Goal: Transaction & Acquisition: Book appointment/travel/reservation

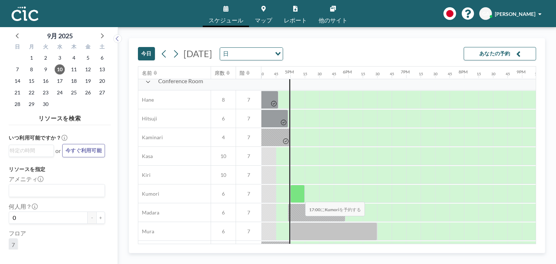
scroll to position [7, 955]
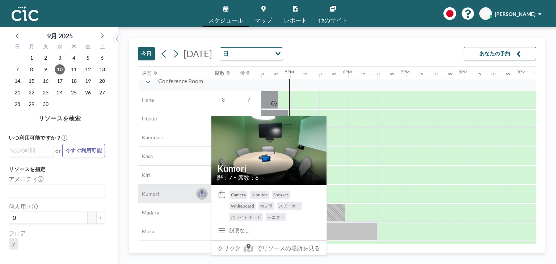
click at [199, 193] on icon at bounding box center [202, 194] width 8 height 5
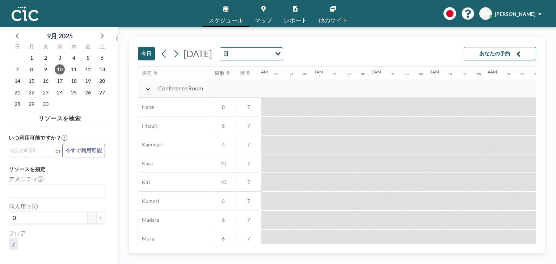
scroll to position [0, 970]
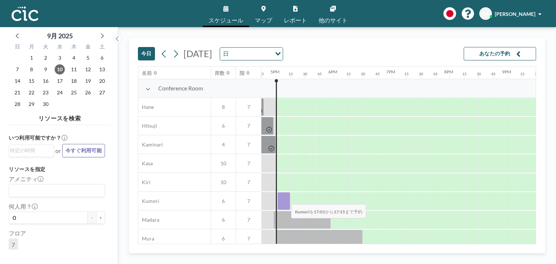
click at [285, 199] on div at bounding box center [283, 201] width 13 height 18
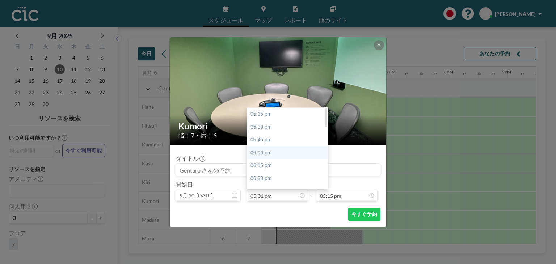
click at [284, 152] on div "06:00 pm" at bounding box center [289, 153] width 85 height 13
type input "06:00 pm"
type input "06:15 pm"
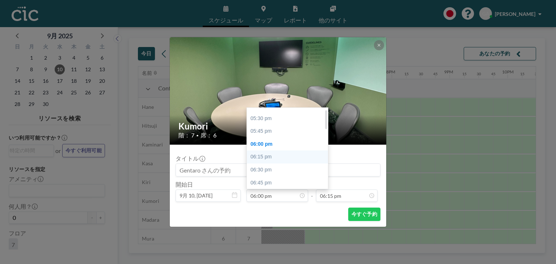
scroll to position [0, 0]
click at [280, 112] on div "05:15 pm" at bounding box center [289, 114] width 85 height 13
type input "05:15 pm"
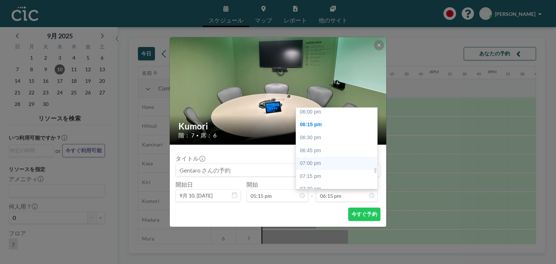
scroll to position [923, 0]
click at [325, 122] on div "06:00 pm" at bounding box center [338, 118] width 85 height 13
type input "06:00 pm"
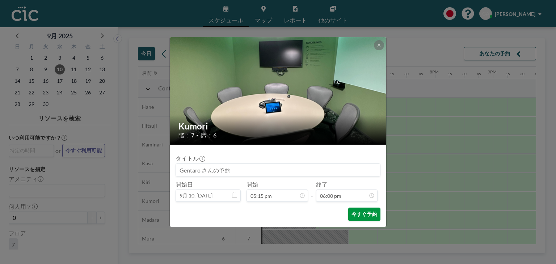
scroll to position [927, 0]
click at [362, 216] on button "今すぐ予約" at bounding box center [364, 214] width 32 height 13
